Goal: Check status: Check status

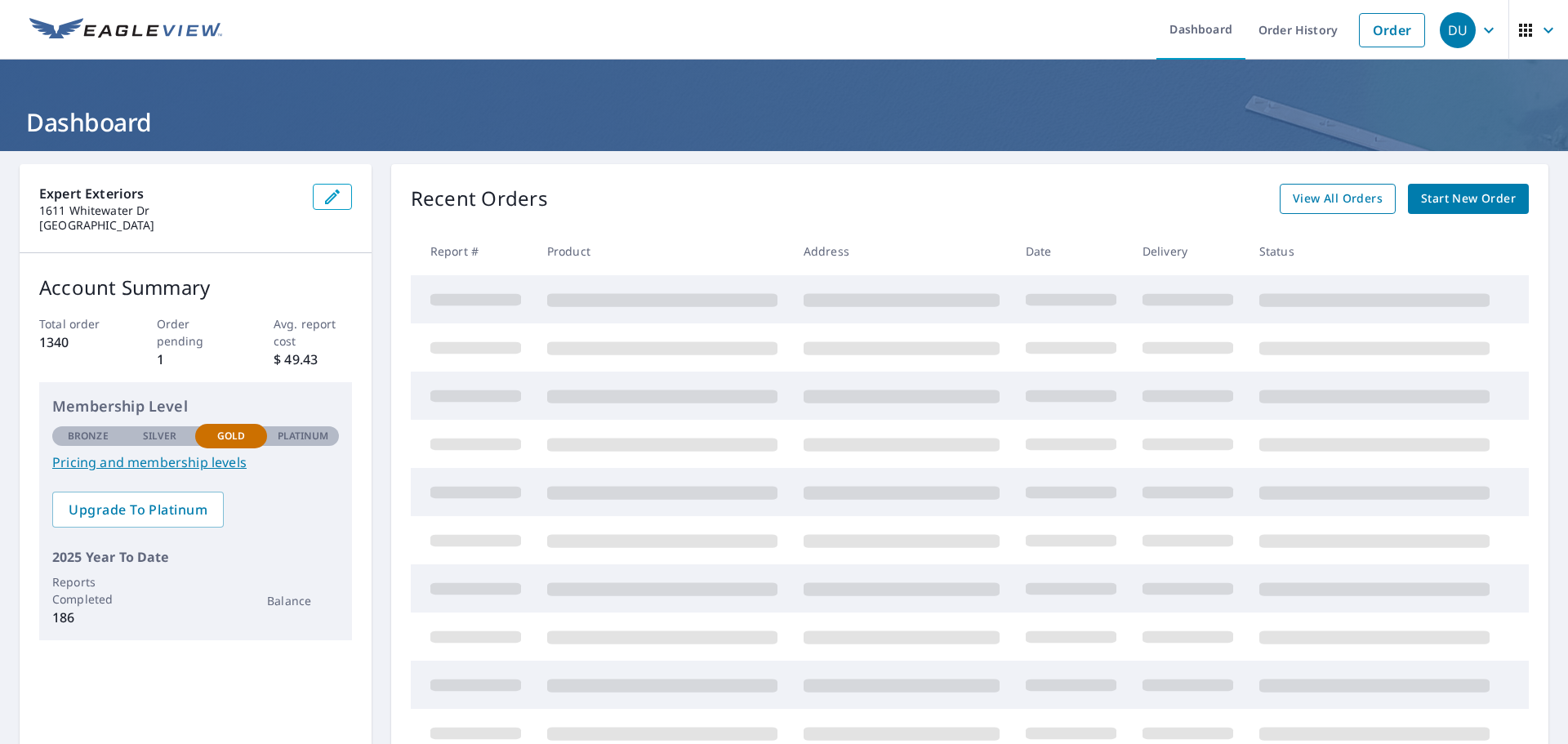
click at [1347, 197] on span "View All Orders" at bounding box center [1338, 199] width 90 height 20
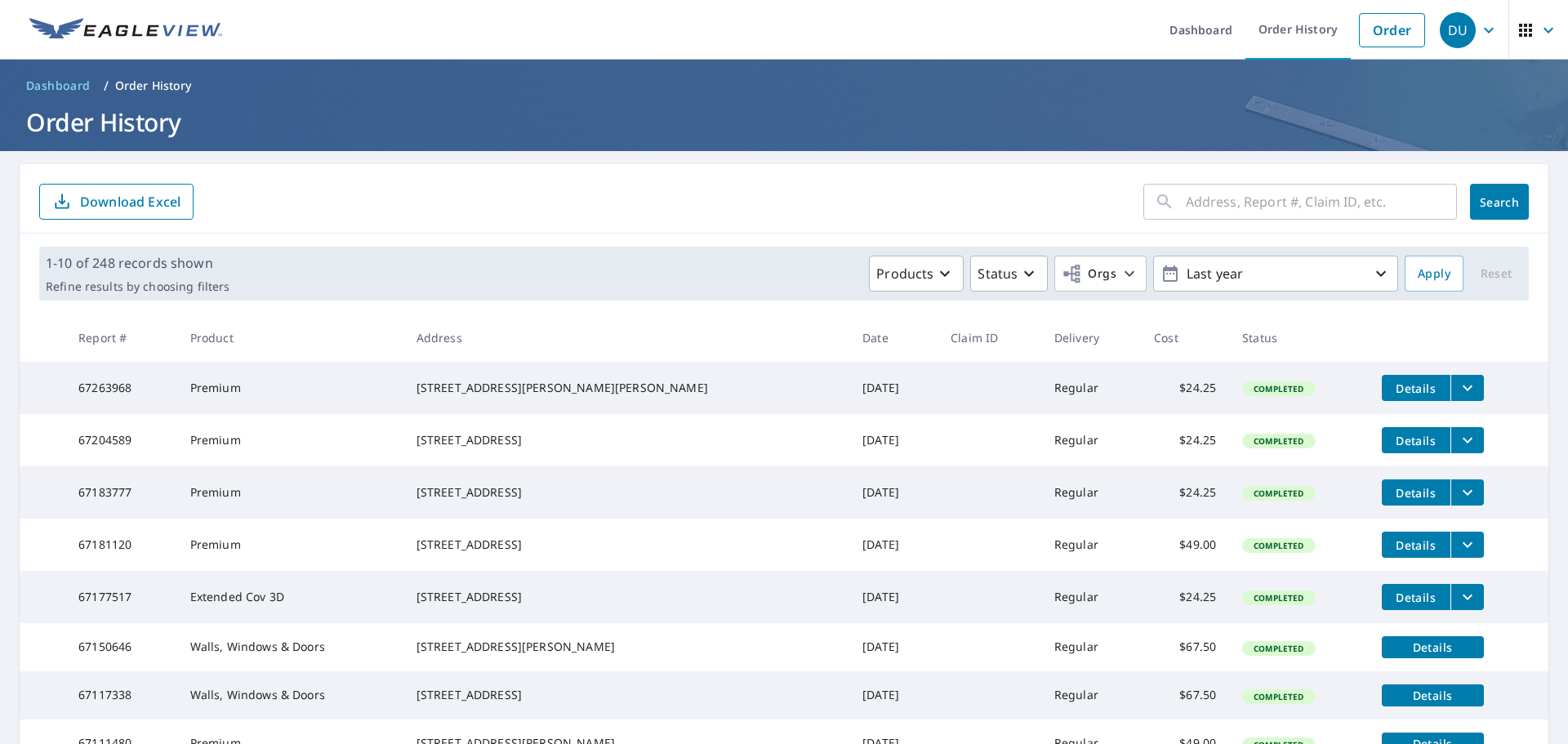
click at [1290, 205] on input "text" at bounding box center [1321, 201] width 271 height 45
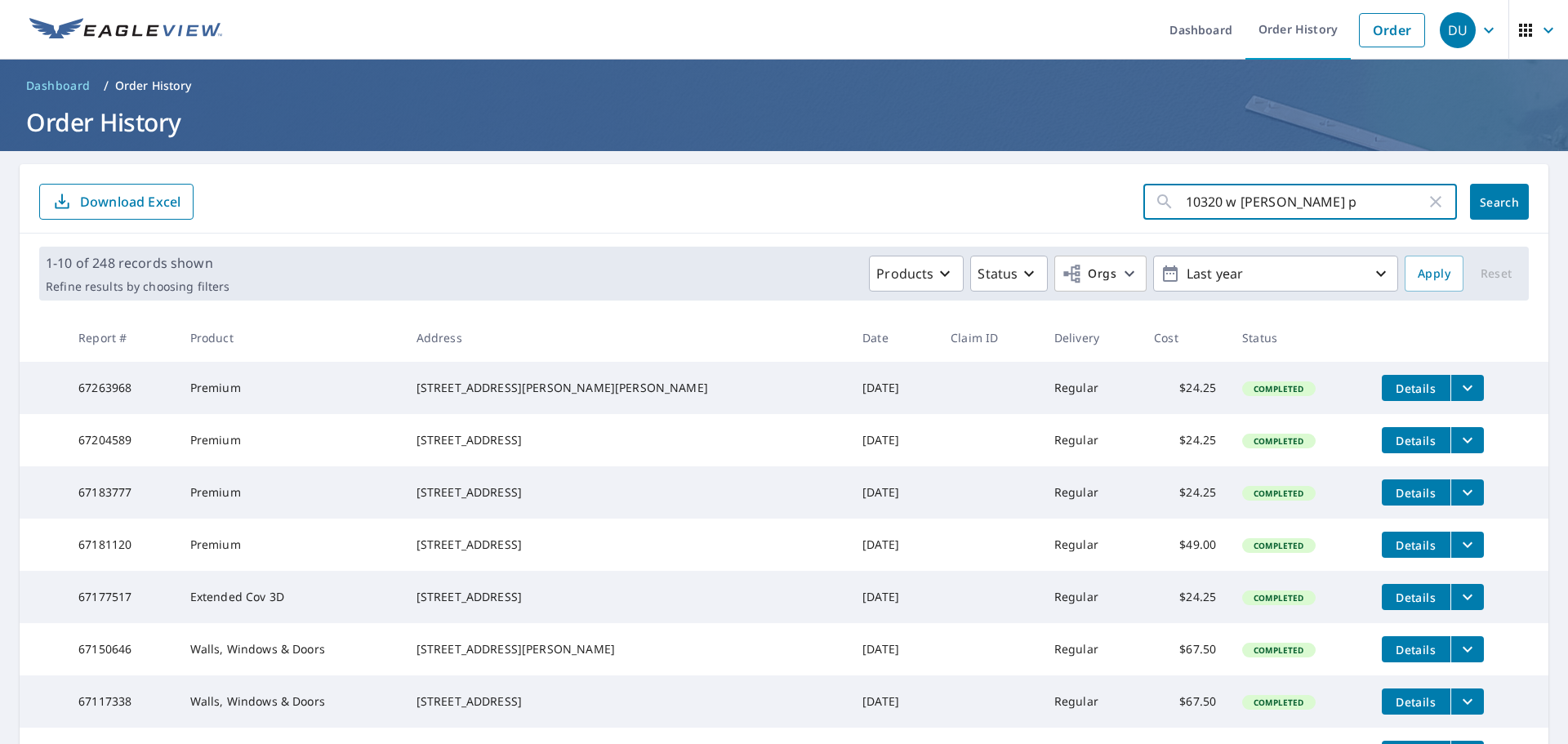
type input "[STREET_ADDRESS] pl"
click button "Search" at bounding box center [1499, 201] width 59 height 36
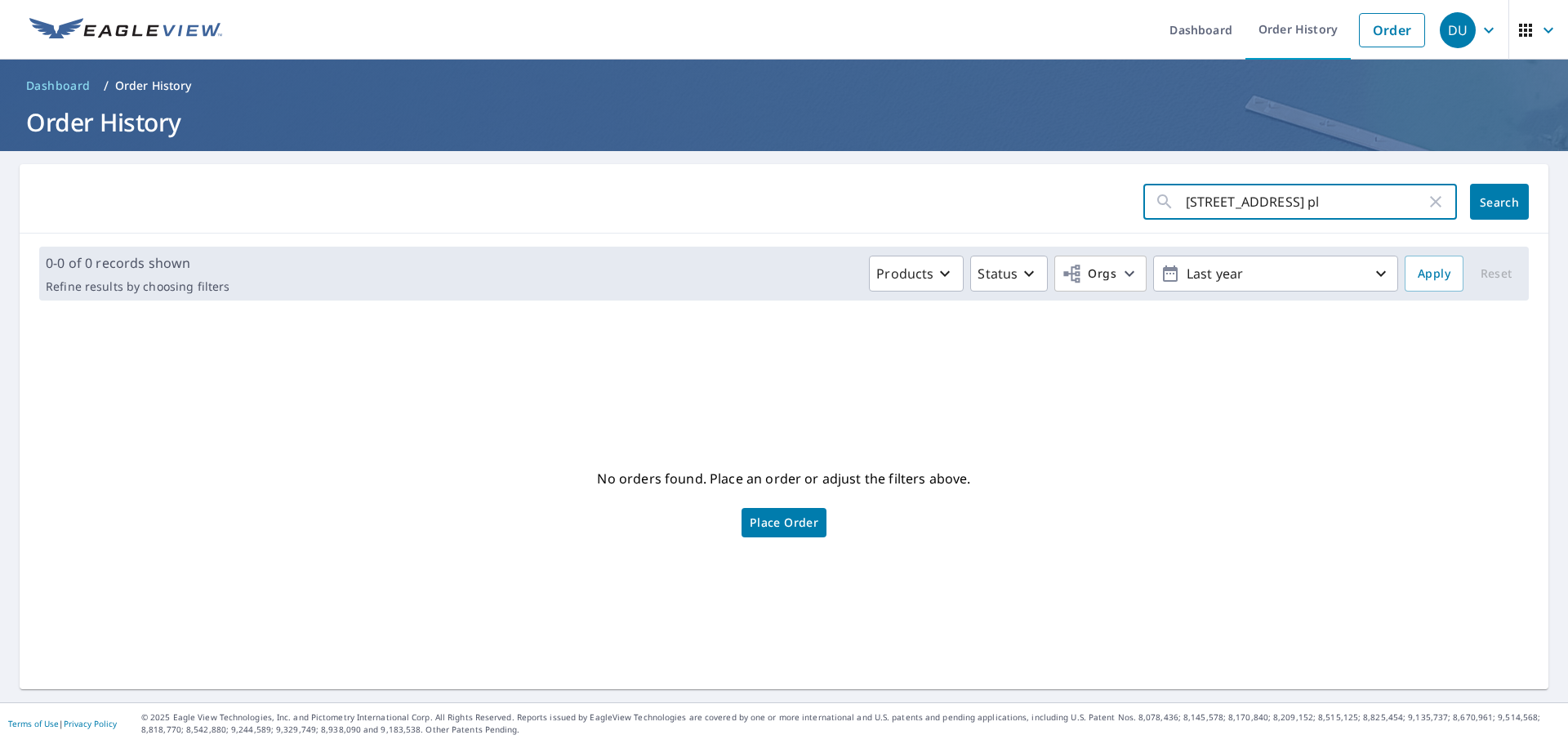
click at [1325, 193] on input "[STREET_ADDRESS] pl" at bounding box center [1306, 201] width 240 height 45
type input "10320"
click button "Search" at bounding box center [1499, 201] width 59 height 36
click at [1289, 215] on input "10320" at bounding box center [1306, 201] width 240 height 45
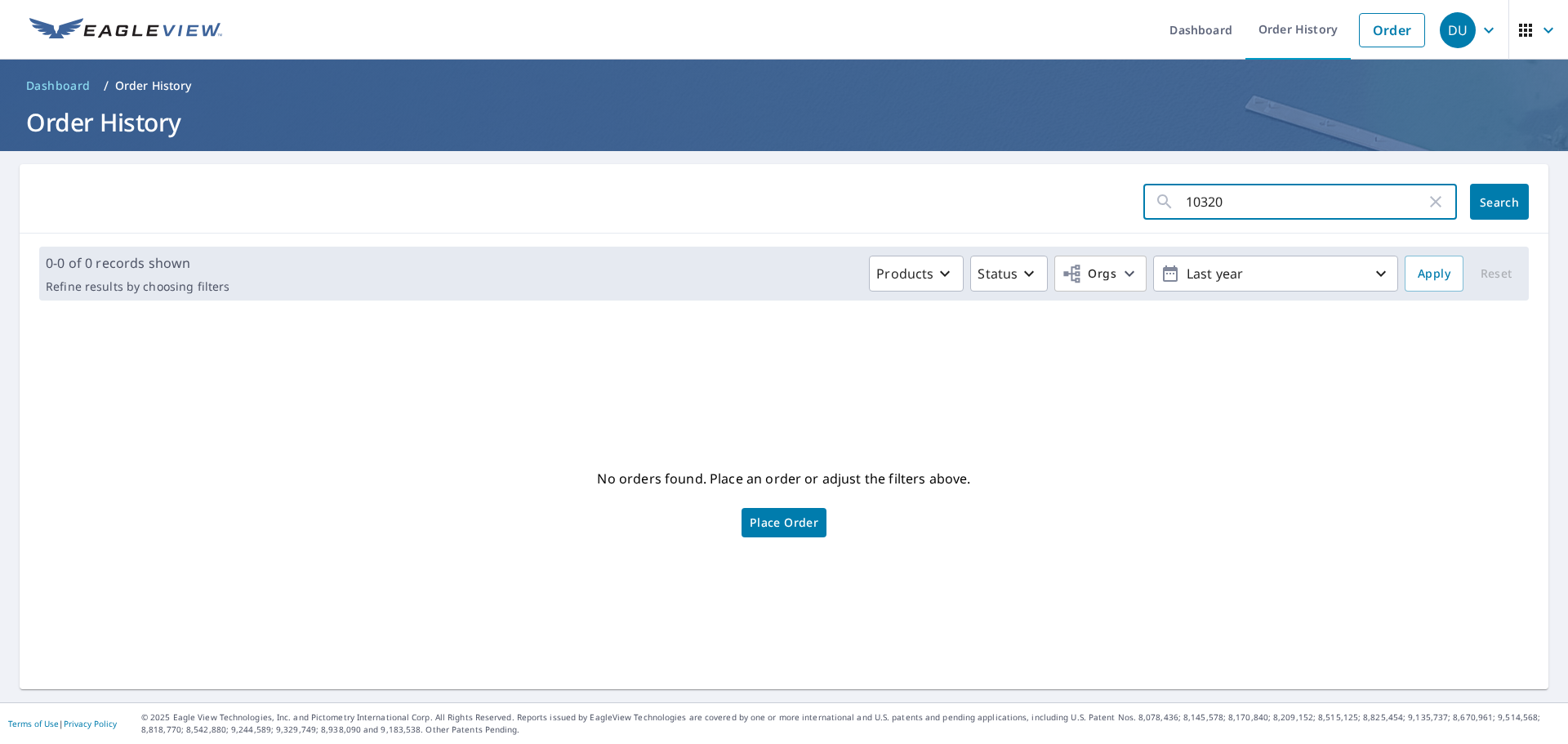
click at [1289, 215] on input "10320" at bounding box center [1306, 201] width 240 height 45
type input "1032wauwatosa"
click button "Search" at bounding box center [1499, 201] width 59 height 36
click at [1215, 201] on input "1032wauwatosa" at bounding box center [1306, 201] width 240 height 45
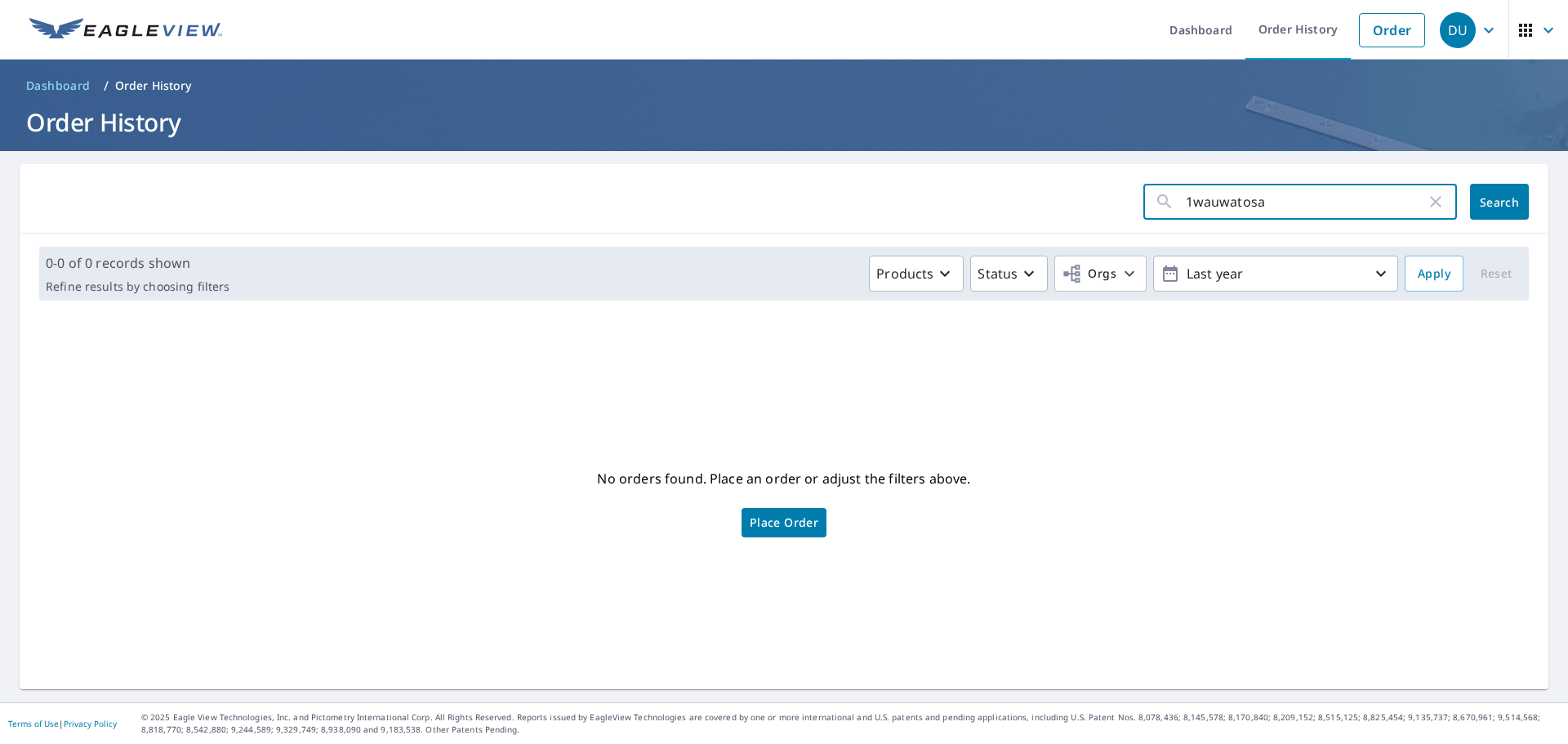
type input "wauwatosa"
click button "Search" at bounding box center [1499, 201] width 59 height 36
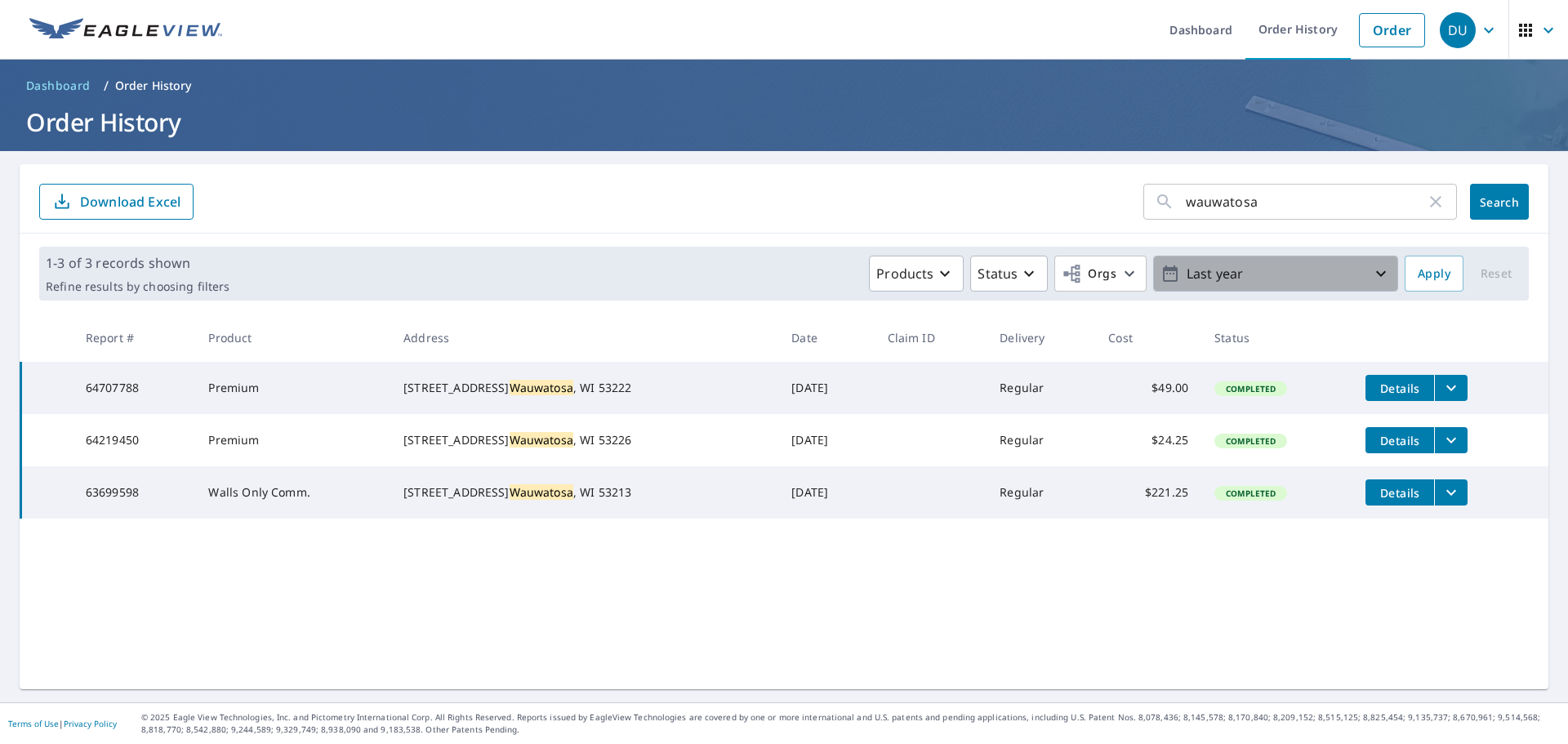
click at [1302, 272] on p "Last year" at bounding box center [1276, 275] width 191 height 29
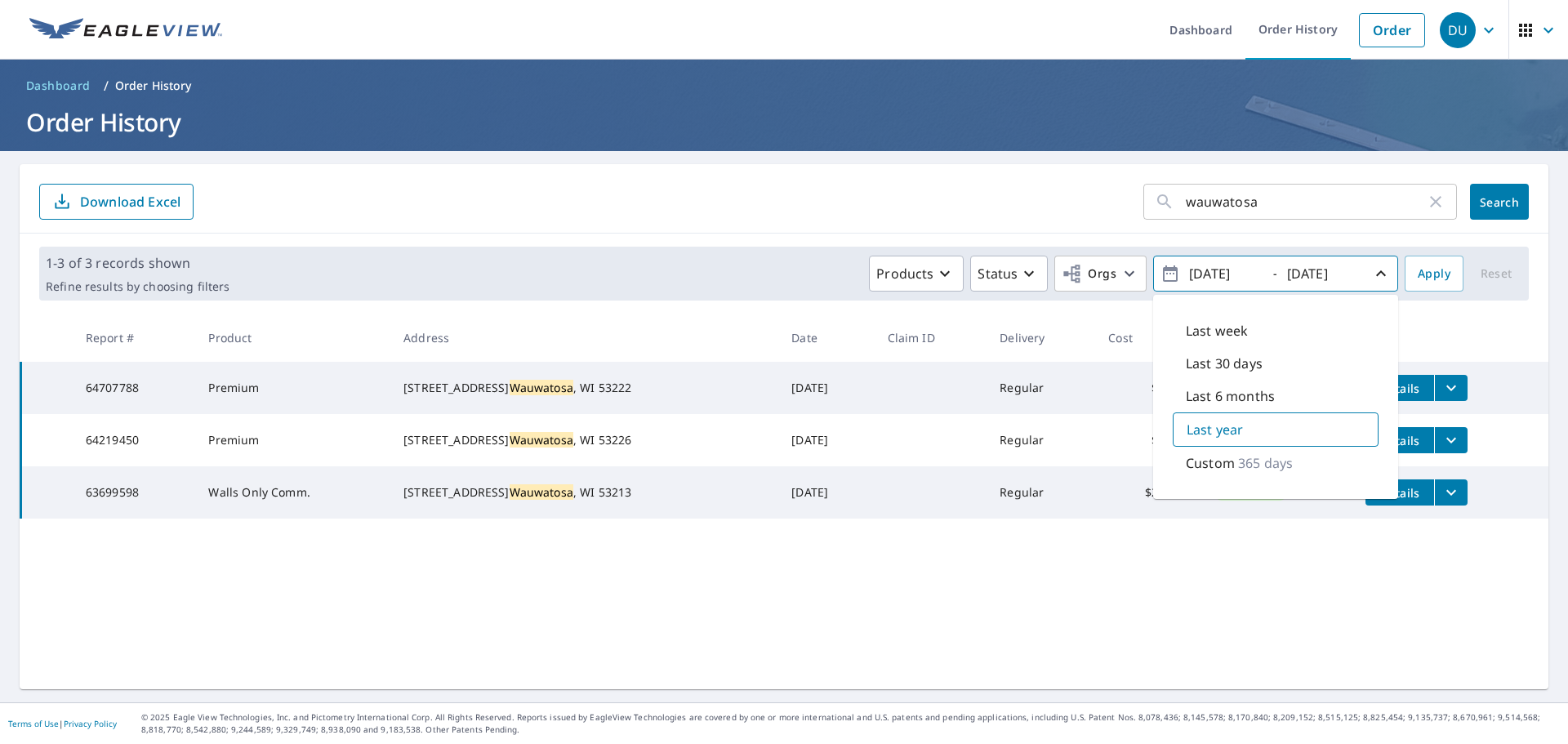
click at [1244, 332] on p "Last week" at bounding box center [1217, 331] width 62 height 19
type input "[DATE]"
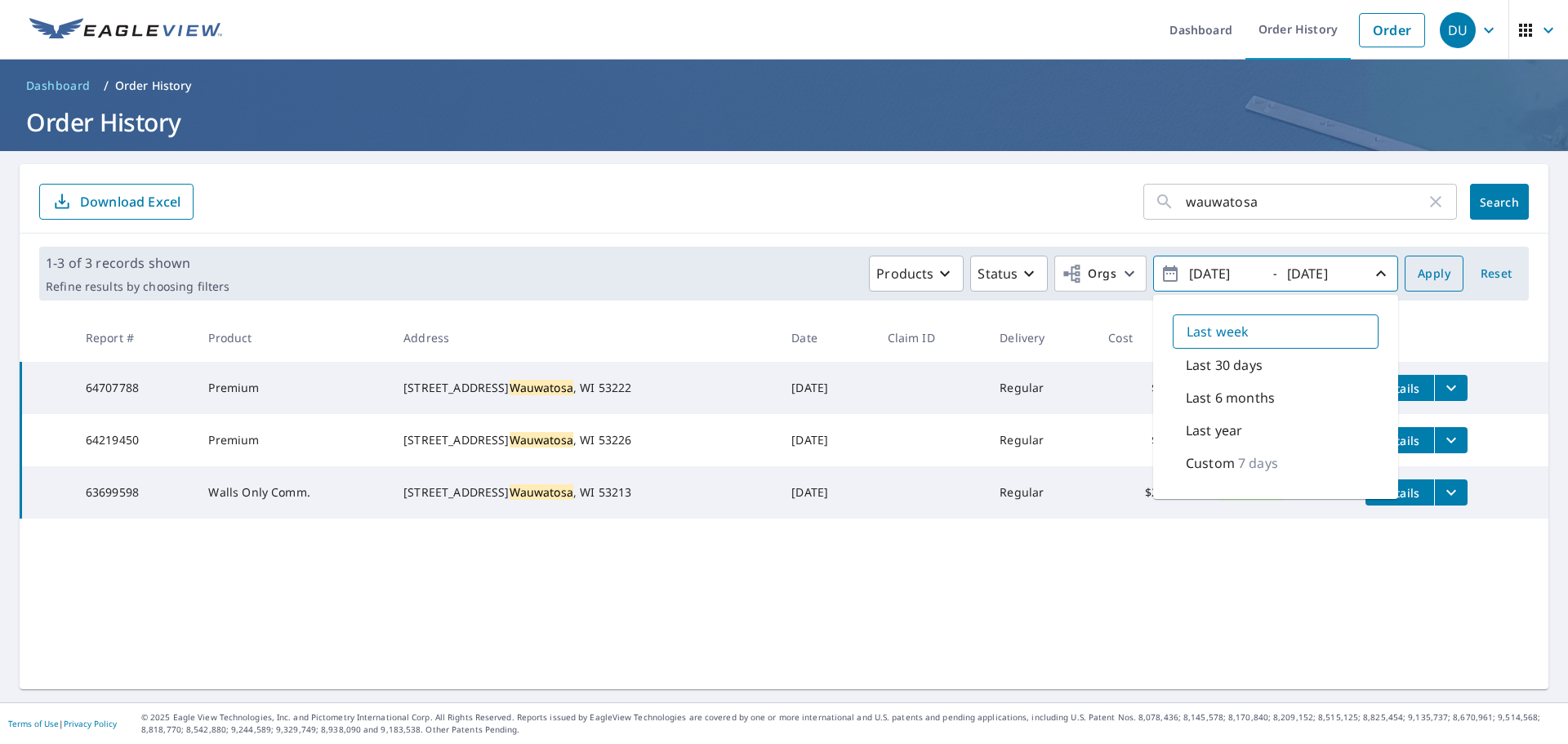
click at [1446, 274] on span "Apply" at bounding box center [1434, 274] width 33 height 20
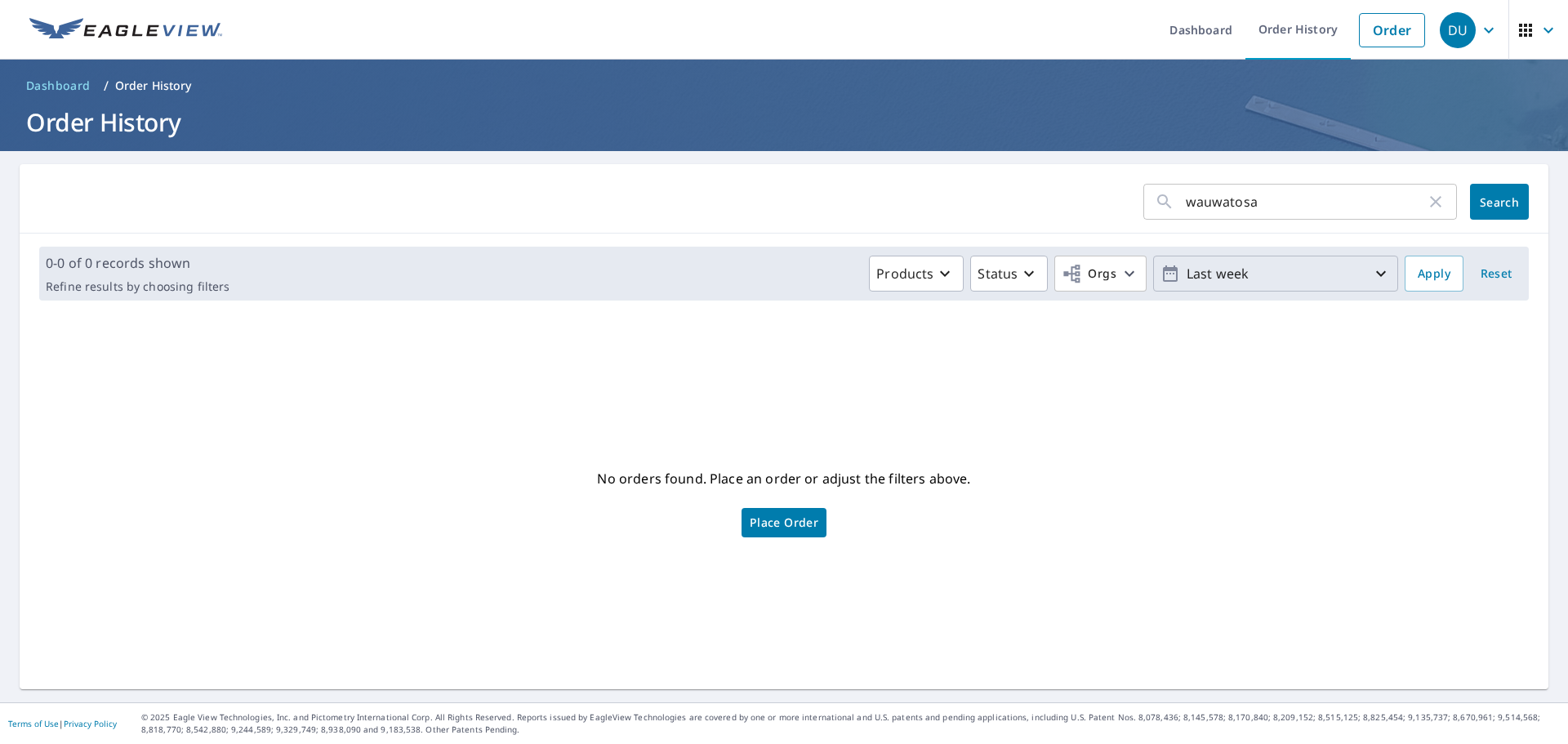
click at [1369, 274] on p "Last week" at bounding box center [1276, 275] width 191 height 29
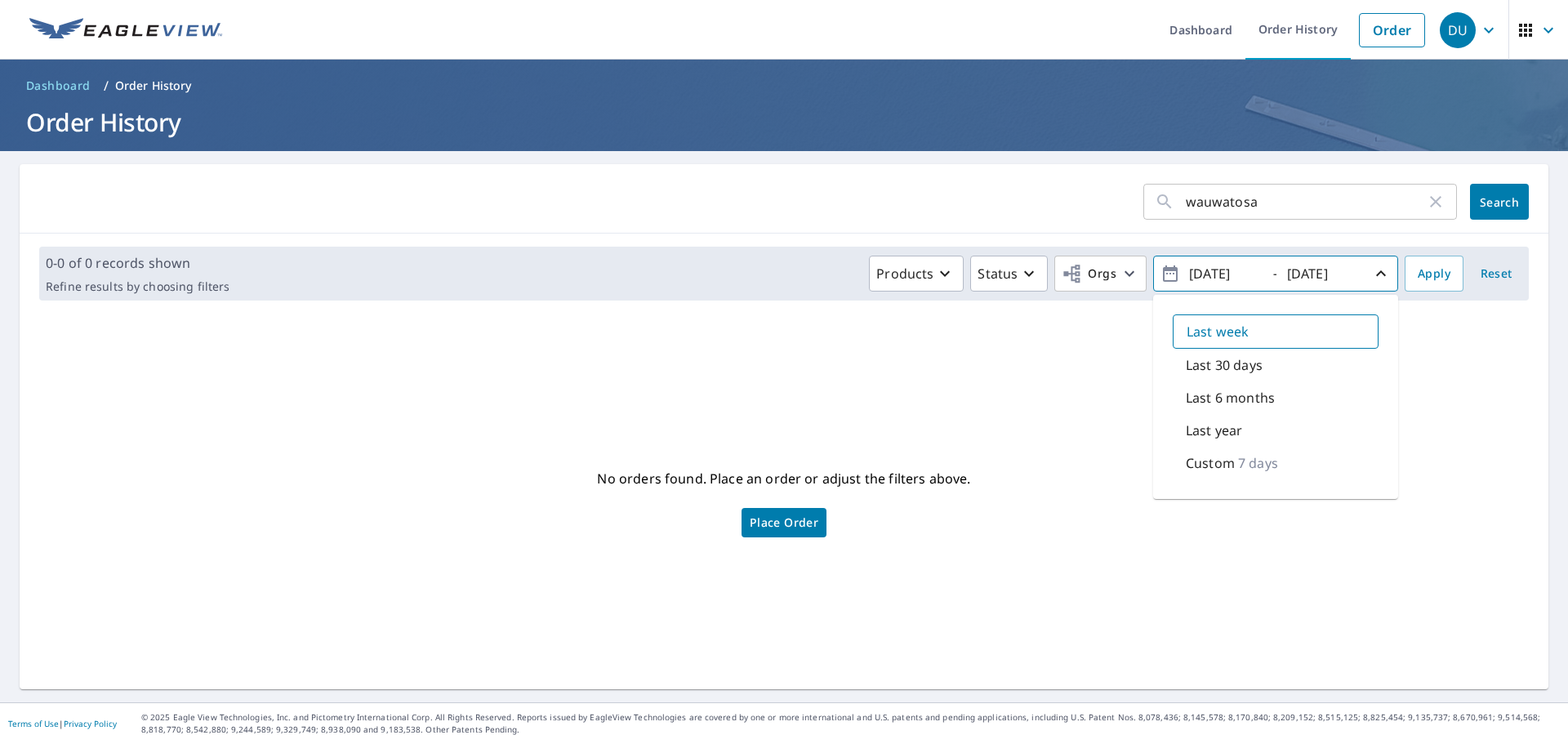
click at [1284, 431] on div "Last year" at bounding box center [1276, 431] width 206 height 33
type input "[DATE]"
click at [1275, 437] on div "Last year" at bounding box center [1276, 430] width 206 height 35
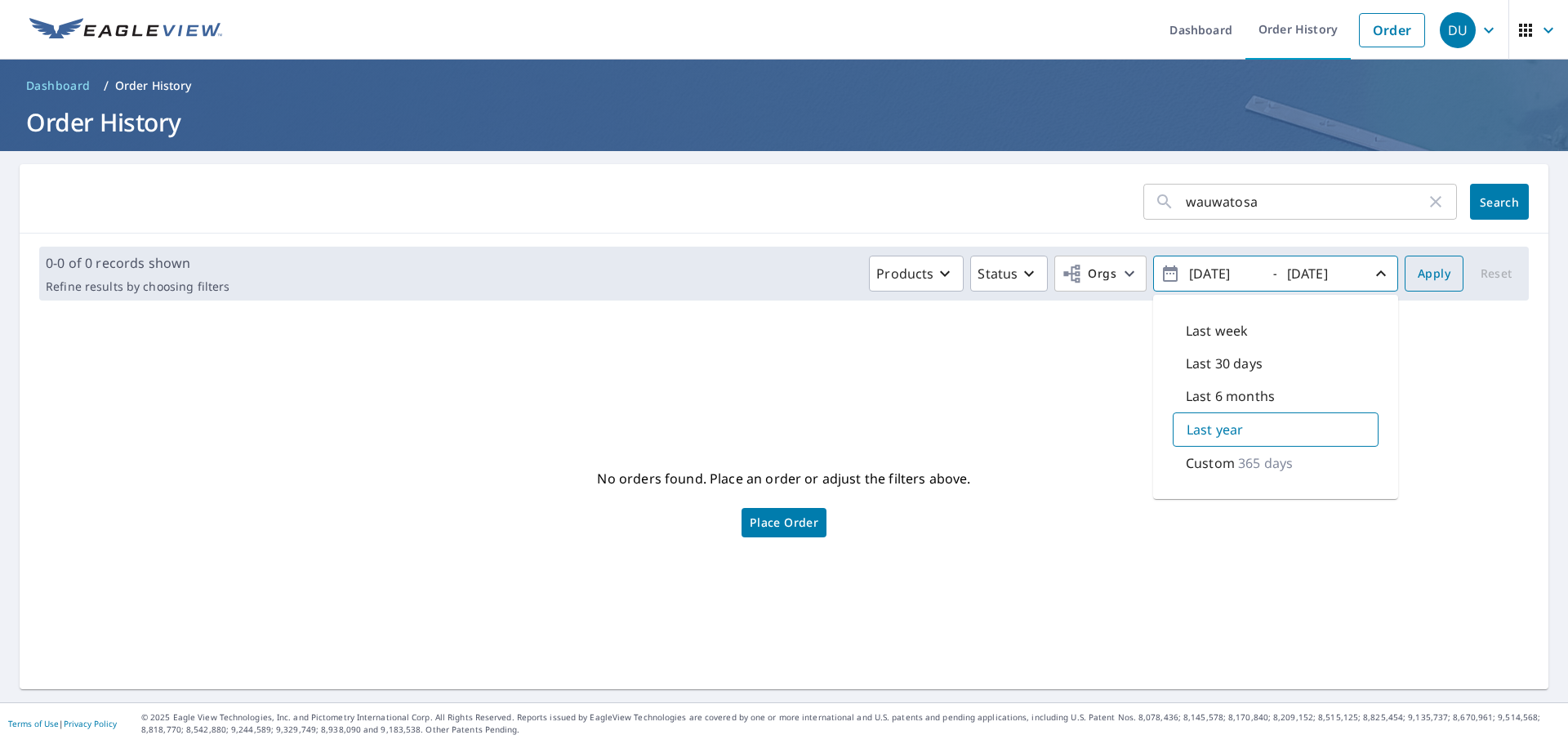
click at [1427, 269] on span "Apply" at bounding box center [1434, 274] width 33 height 20
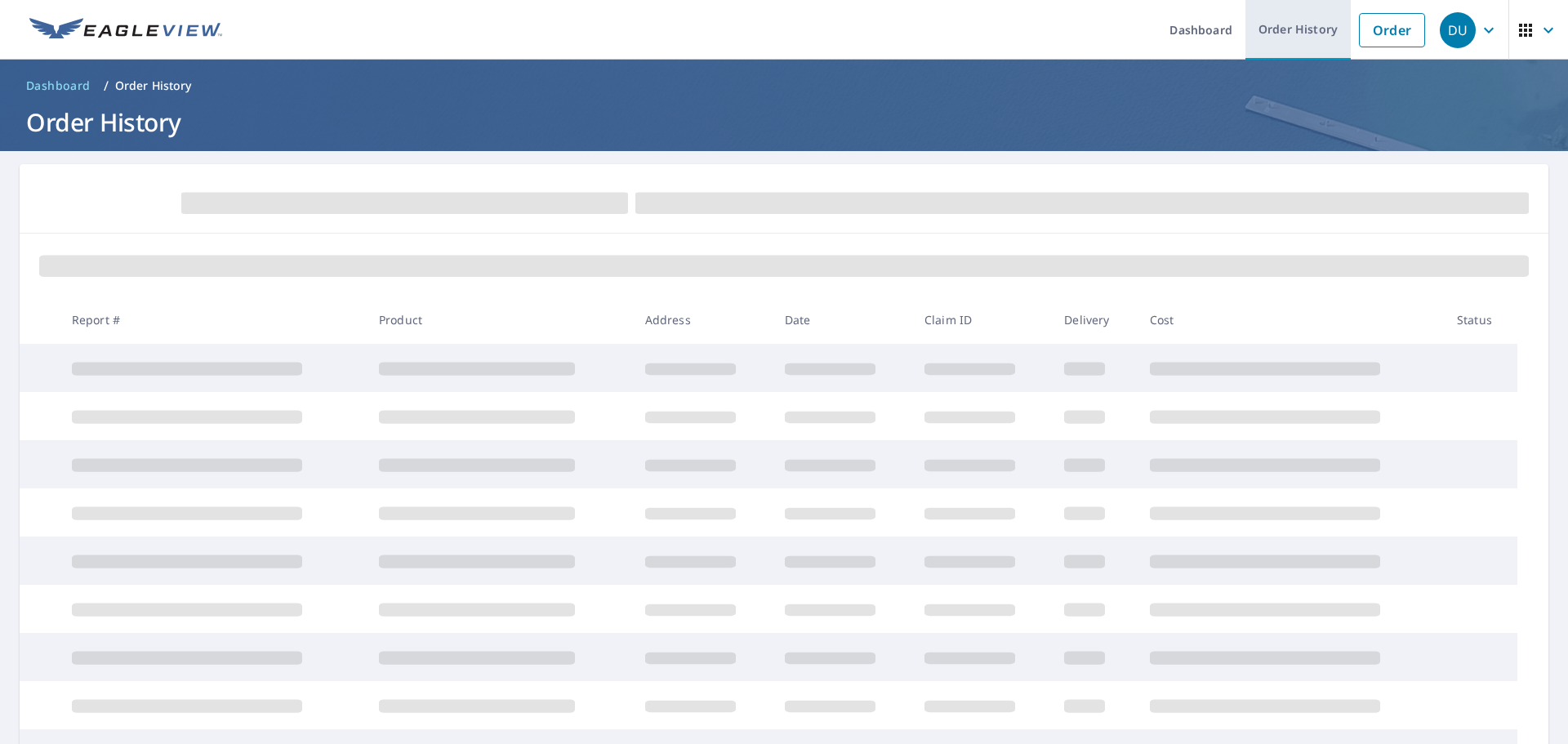
click at [1310, 28] on link "Order History" at bounding box center [1297, 30] width 105 height 60
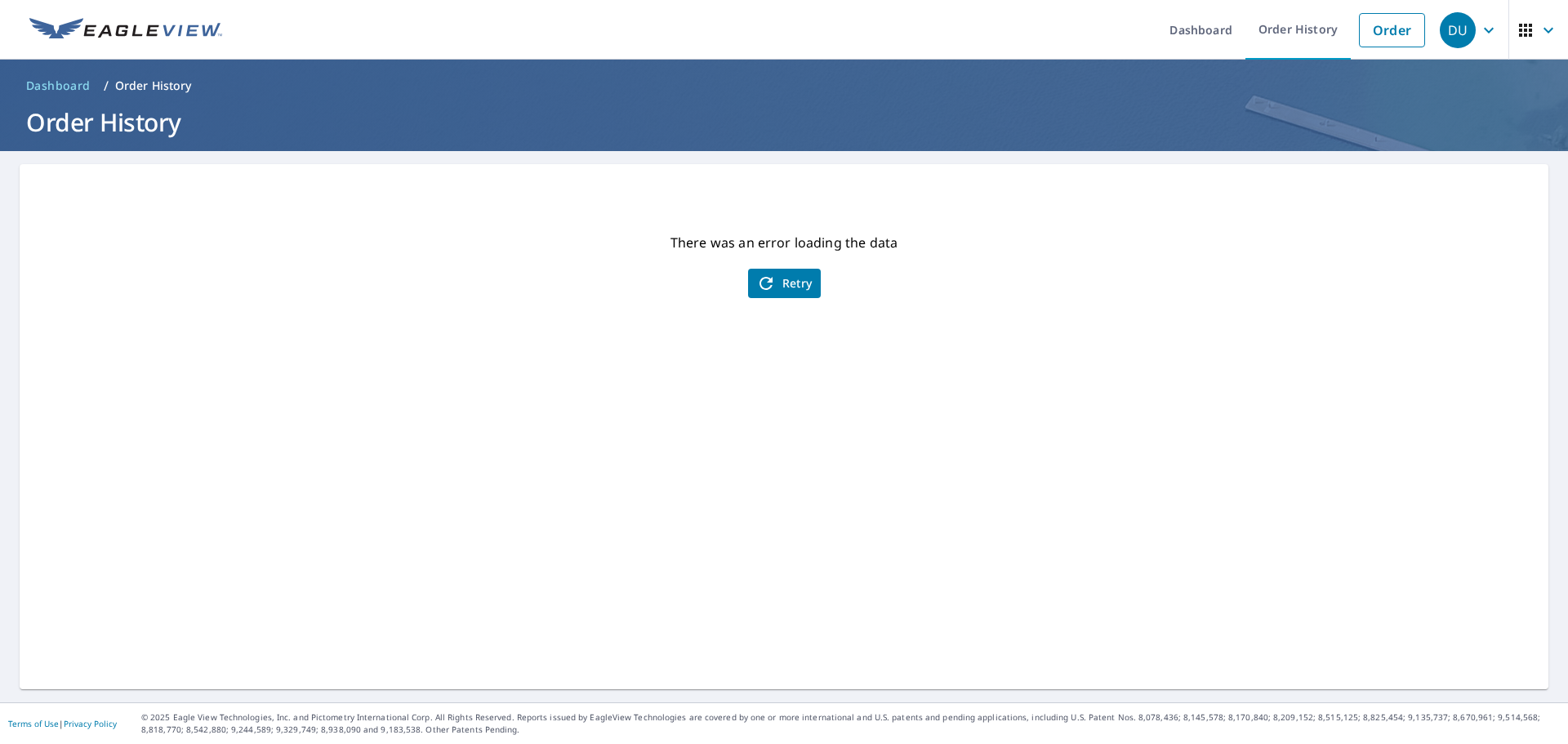
click at [767, 297] on button "Retry" at bounding box center [784, 283] width 72 height 30
